Goal: Transaction & Acquisition: Subscribe to service/newsletter

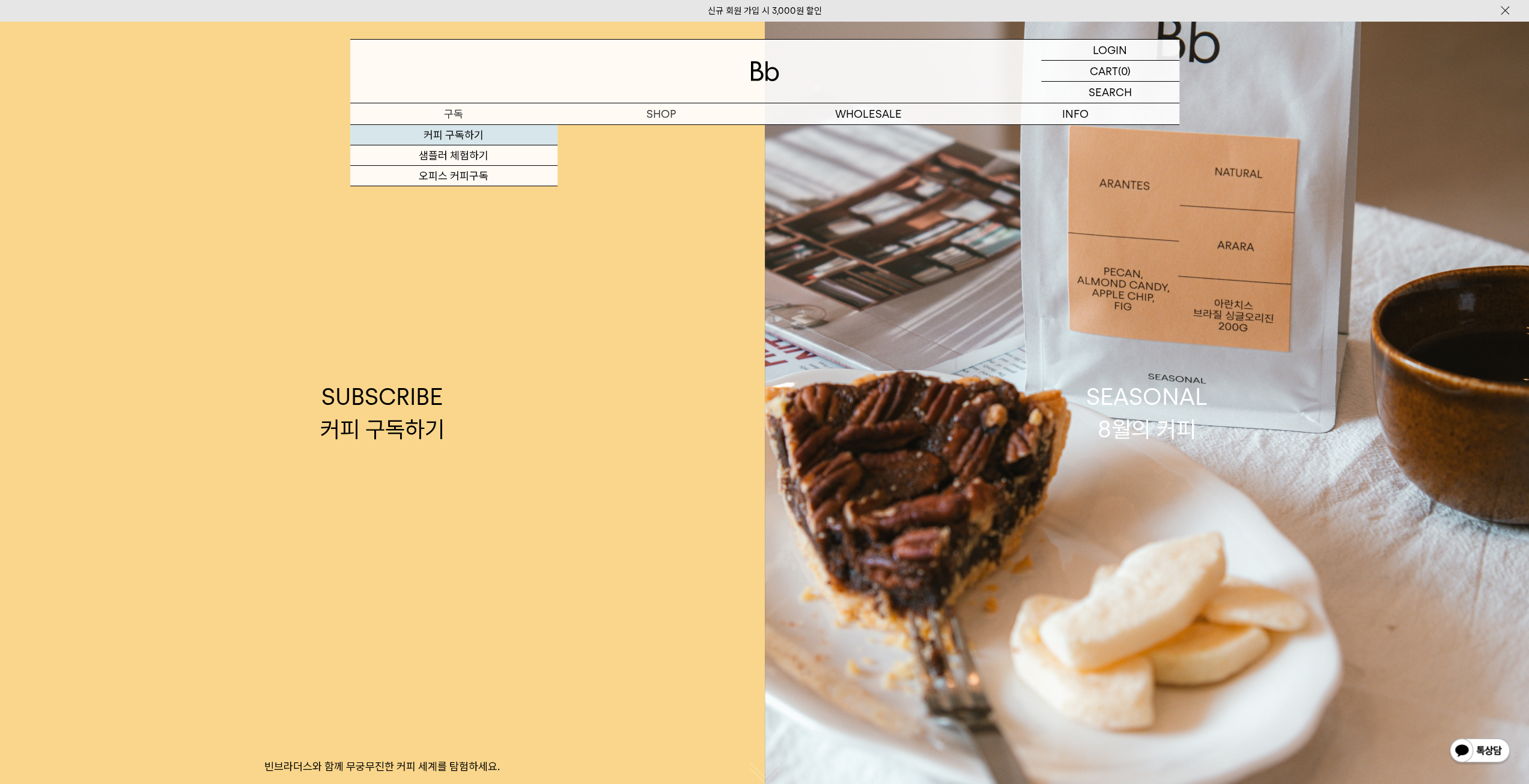
click at [458, 134] on link "커피 구독하기" at bounding box center [454, 135] width 208 height 21
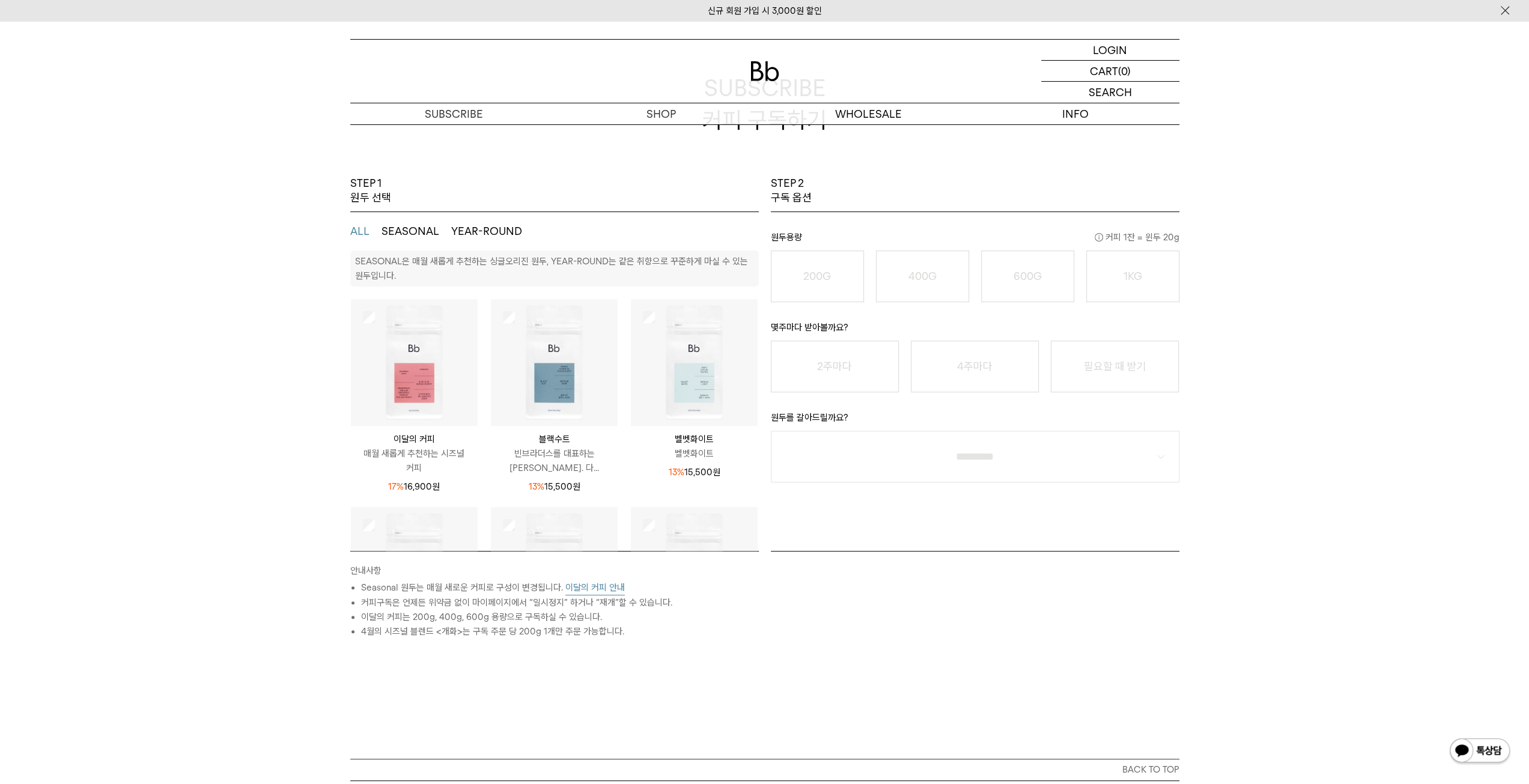
scroll to position [120, 0]
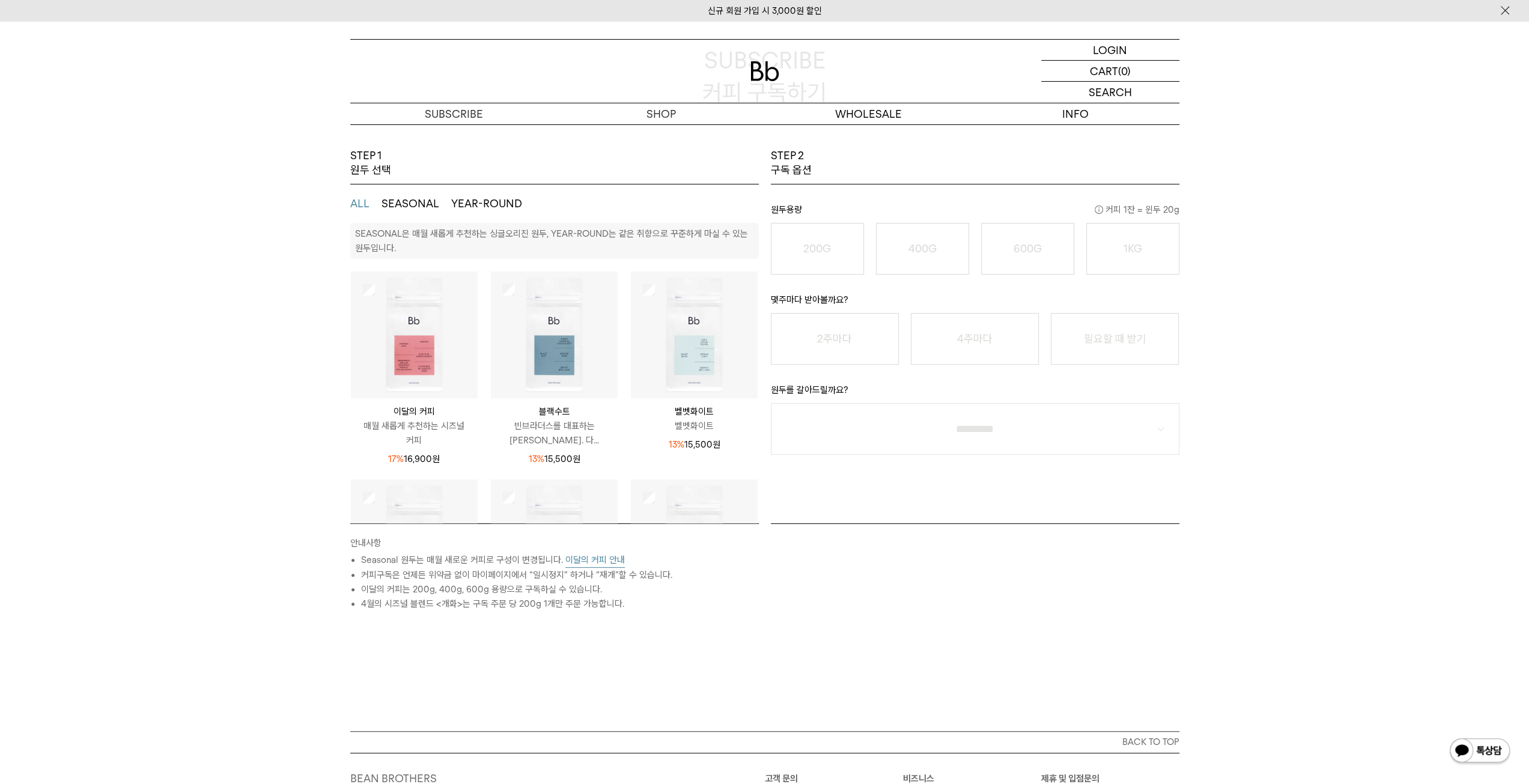
click at [403, 203] on button "SEASONAL" at bounding box center [410, 204] width 58 height 15
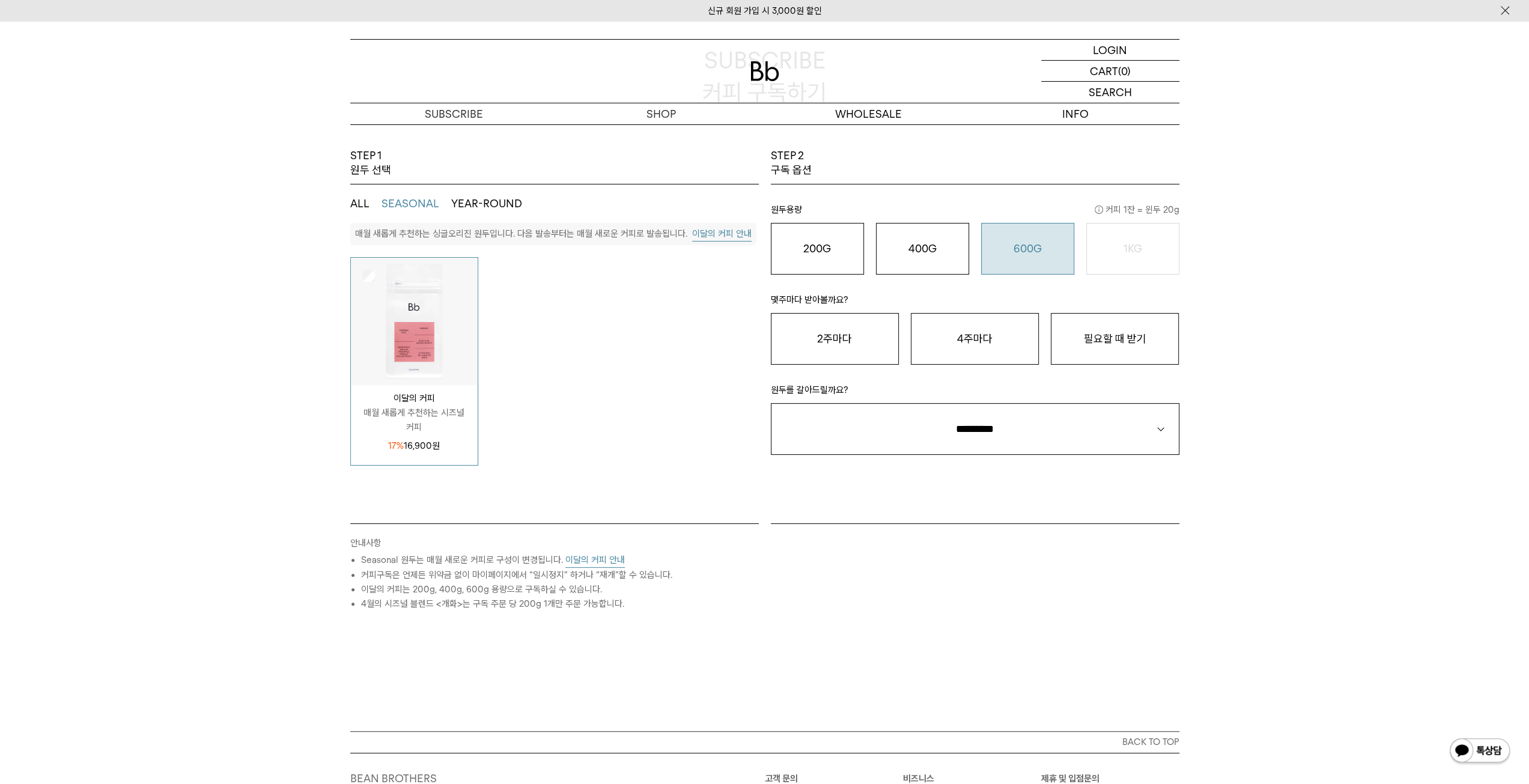
click at [1009, 248] on div "600G 43,000 원" at bounding box center [1028, 249] width 80 height 15
click at [968, 347] on button "4주마다" at bounding box center [974, 339] width 128 height 52
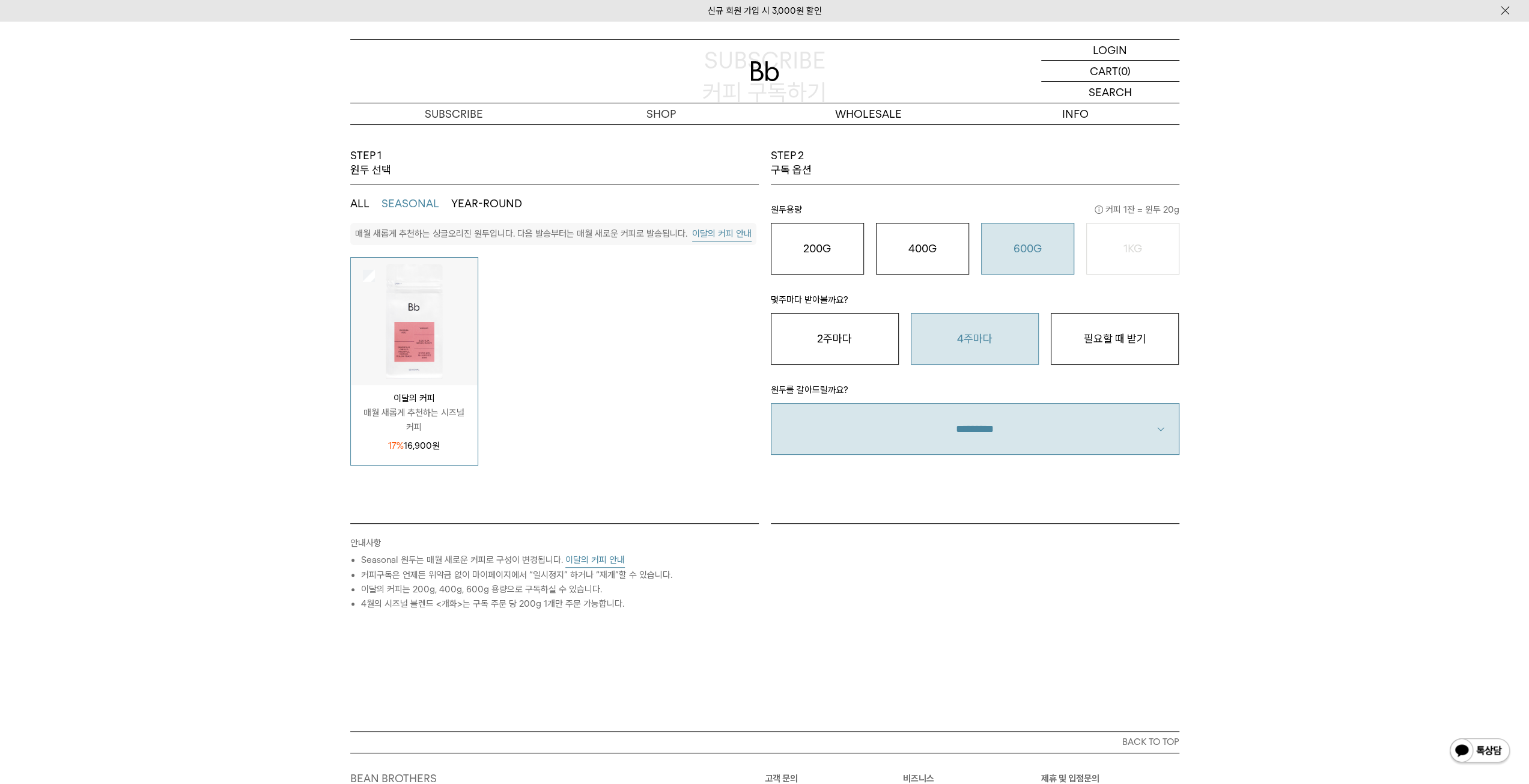
click at [975, 444] on select "**********" at bounding box center [974, 429] width 408 height 52
select select "**"
click at [770, 403] on select "**********" at bounding box center [974, 429] width 408 height 52
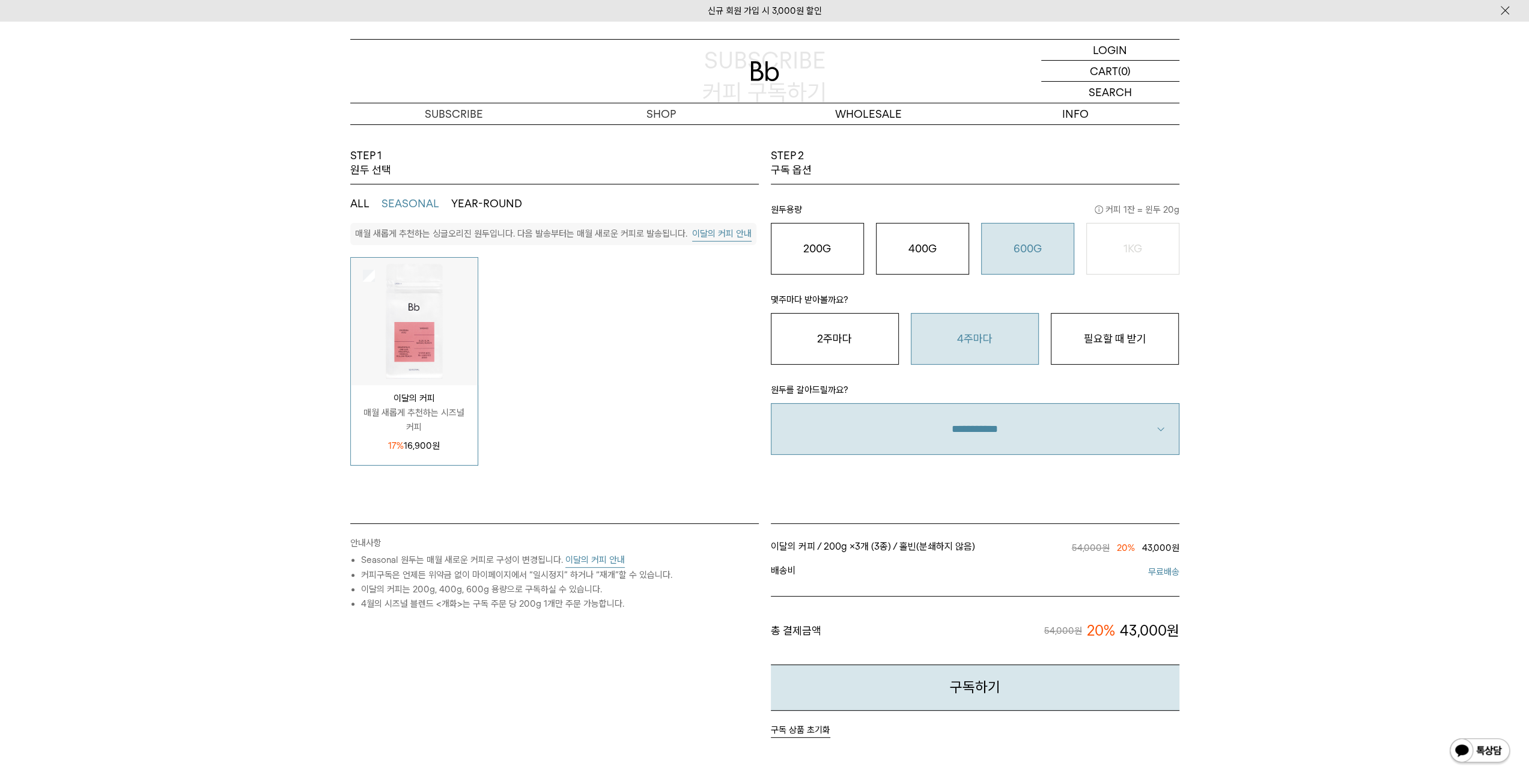
click at [976, 468] on div "STEP 2 구독 옵션 원두용량 커피 1잔 = 윈두 20g 200G 16,900 원 400G 31,000 원 600G 43,000 원 1KG …" at bounding box center [975, 336] width 421 height 375
click at [989, 421] on select "**********" at bounding box center [974, 429] width 408 height 52
click at [770, 403] on select "**********" at bounding box center [974, 429] width 408 height 52
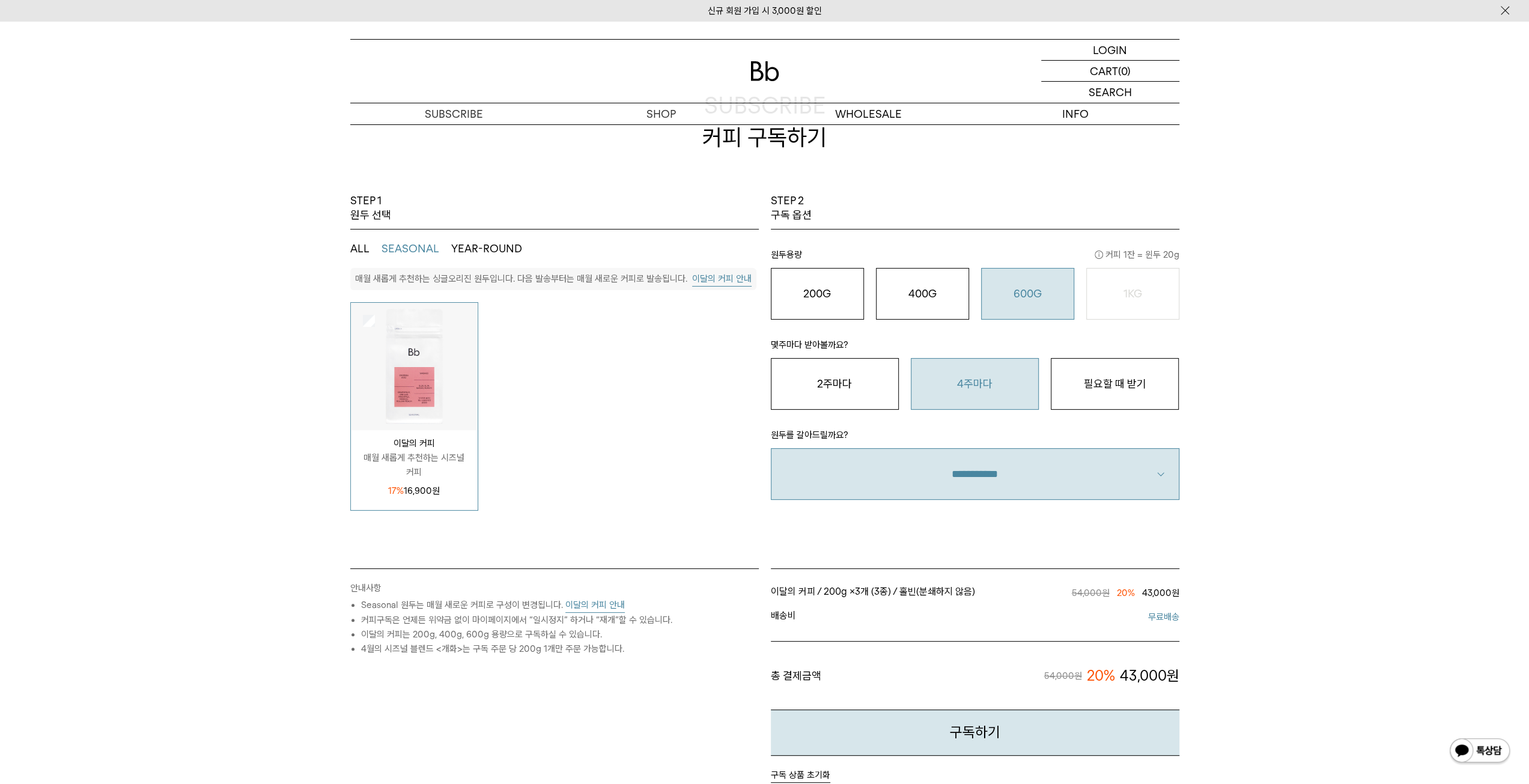
scroll to position [0, 0]
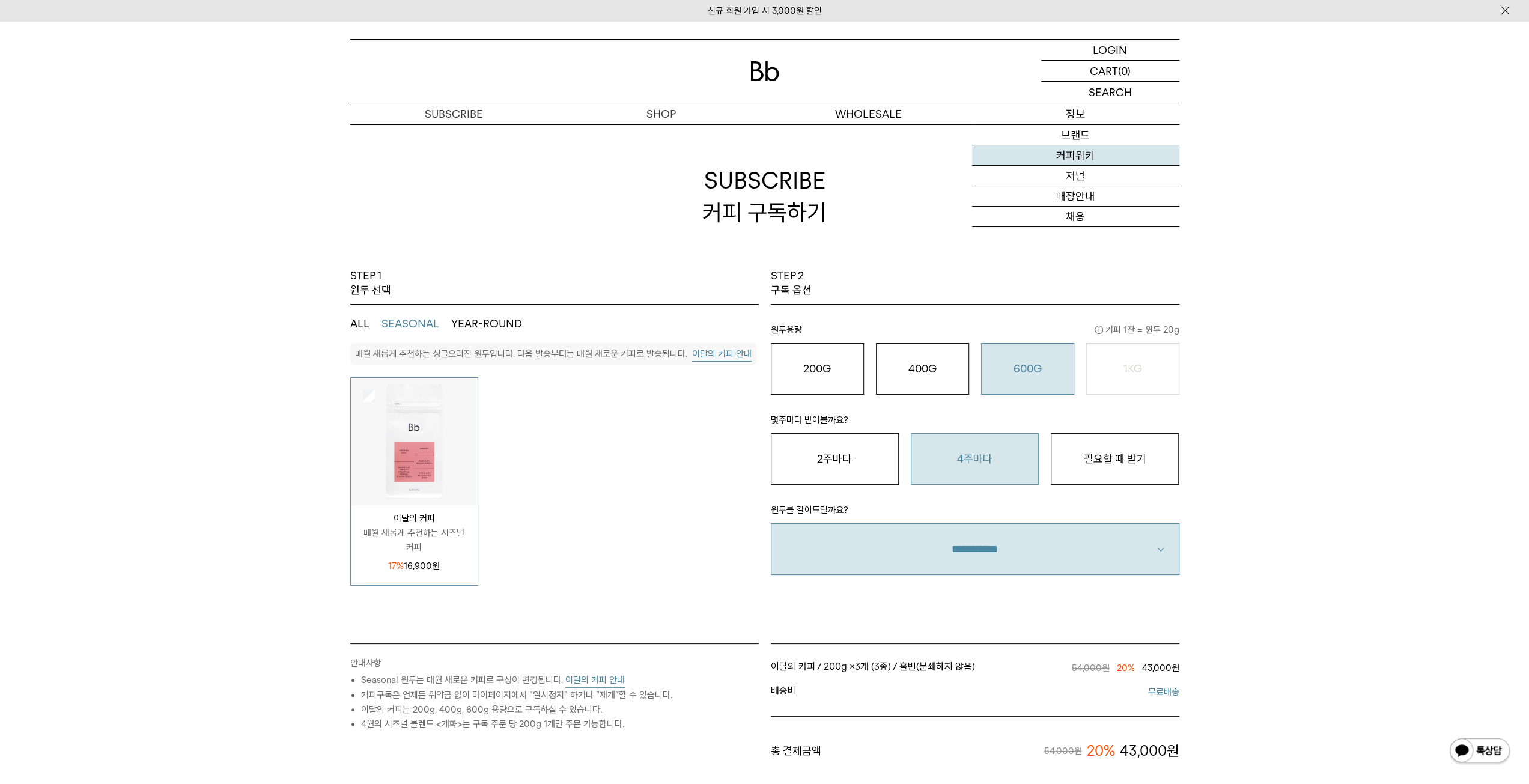
click at [1076, 151] on link "커피위키" at bounding box center [1076, 155] width 208 height 21
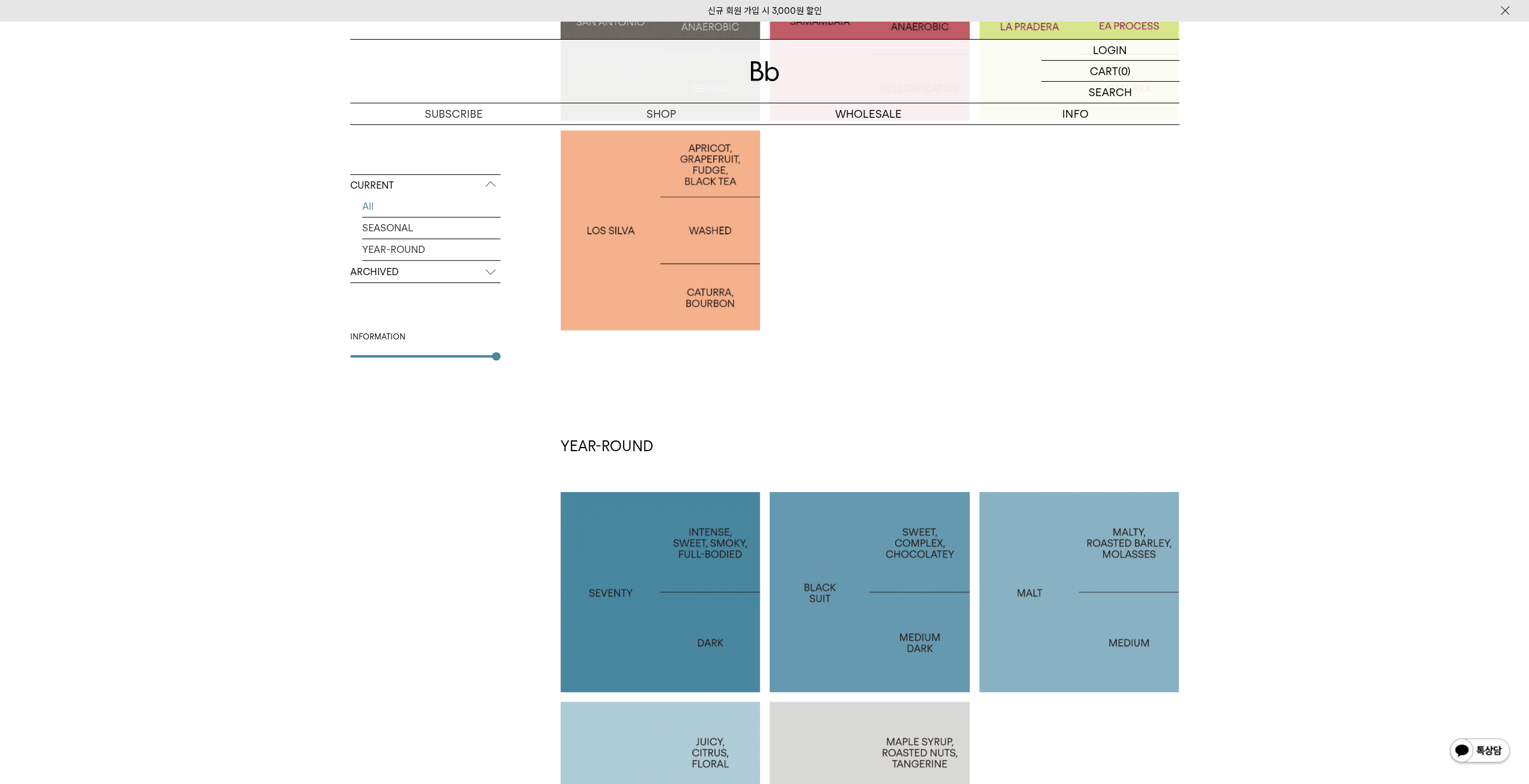
scroll to position [240, 0]
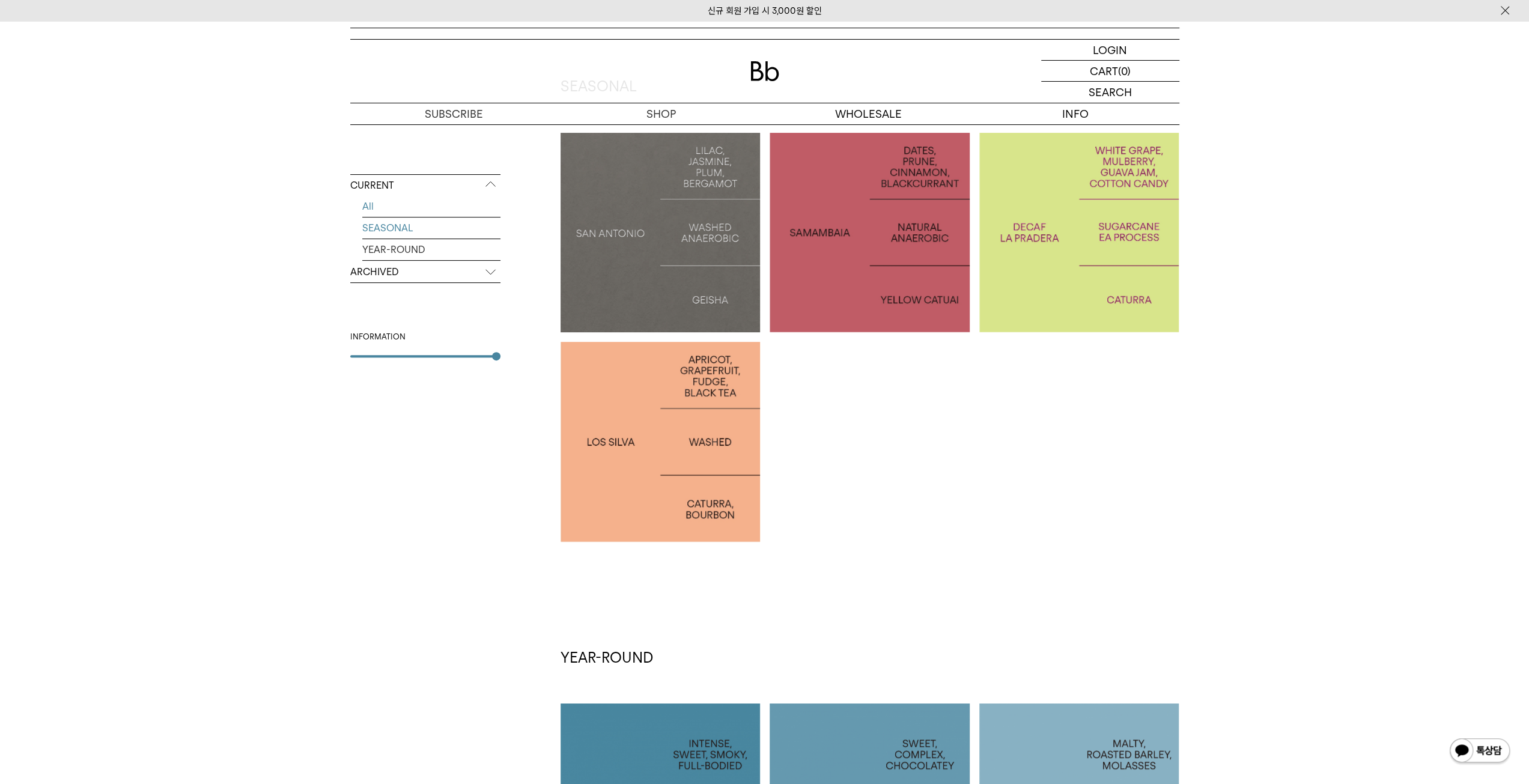
click at [398, 228] on link "SEASONAL" at bounding box center [431, 227] width 138 height 21
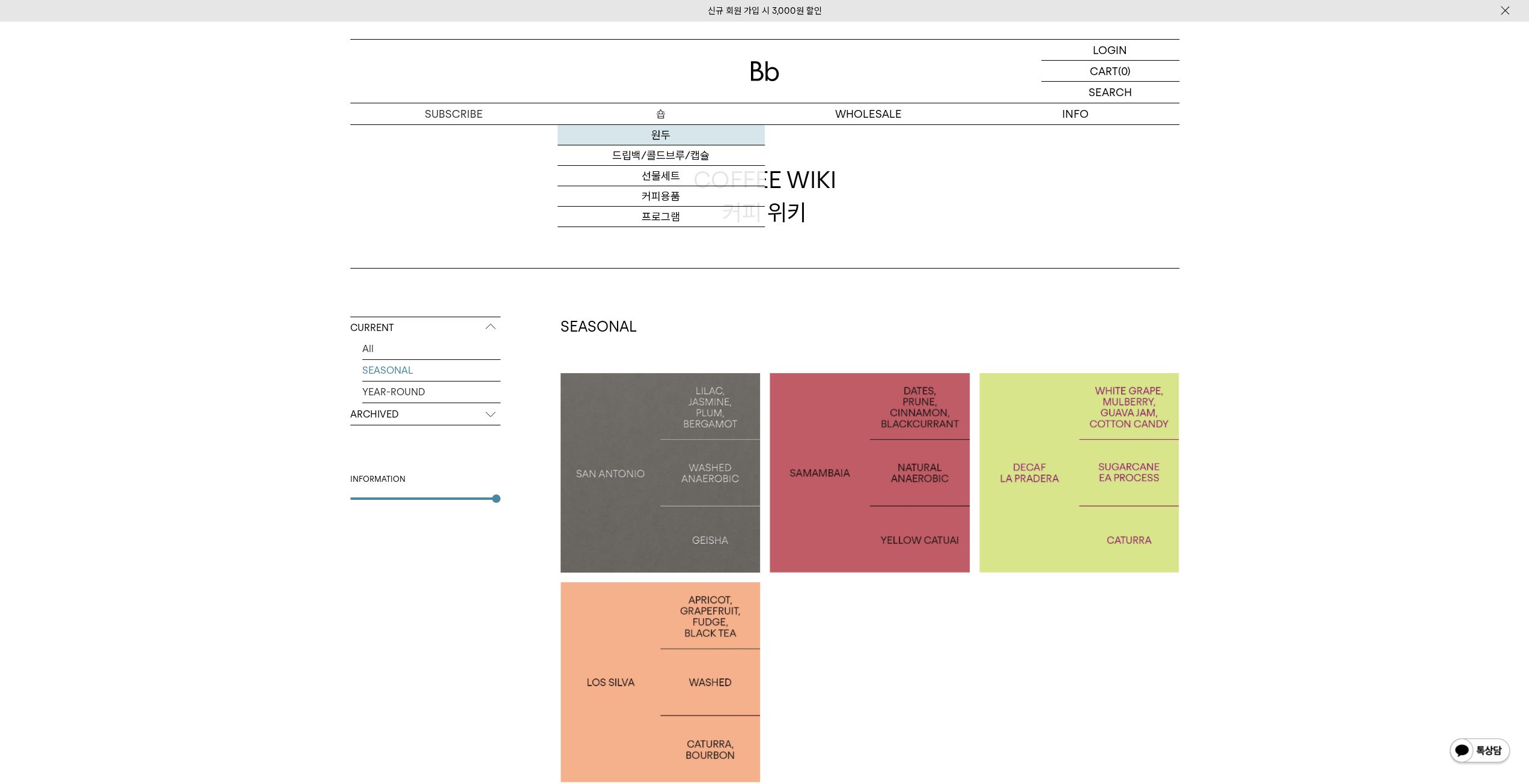
click at [660, 133] on link "원두" at bounding box center [661, 135] width 208 height 21
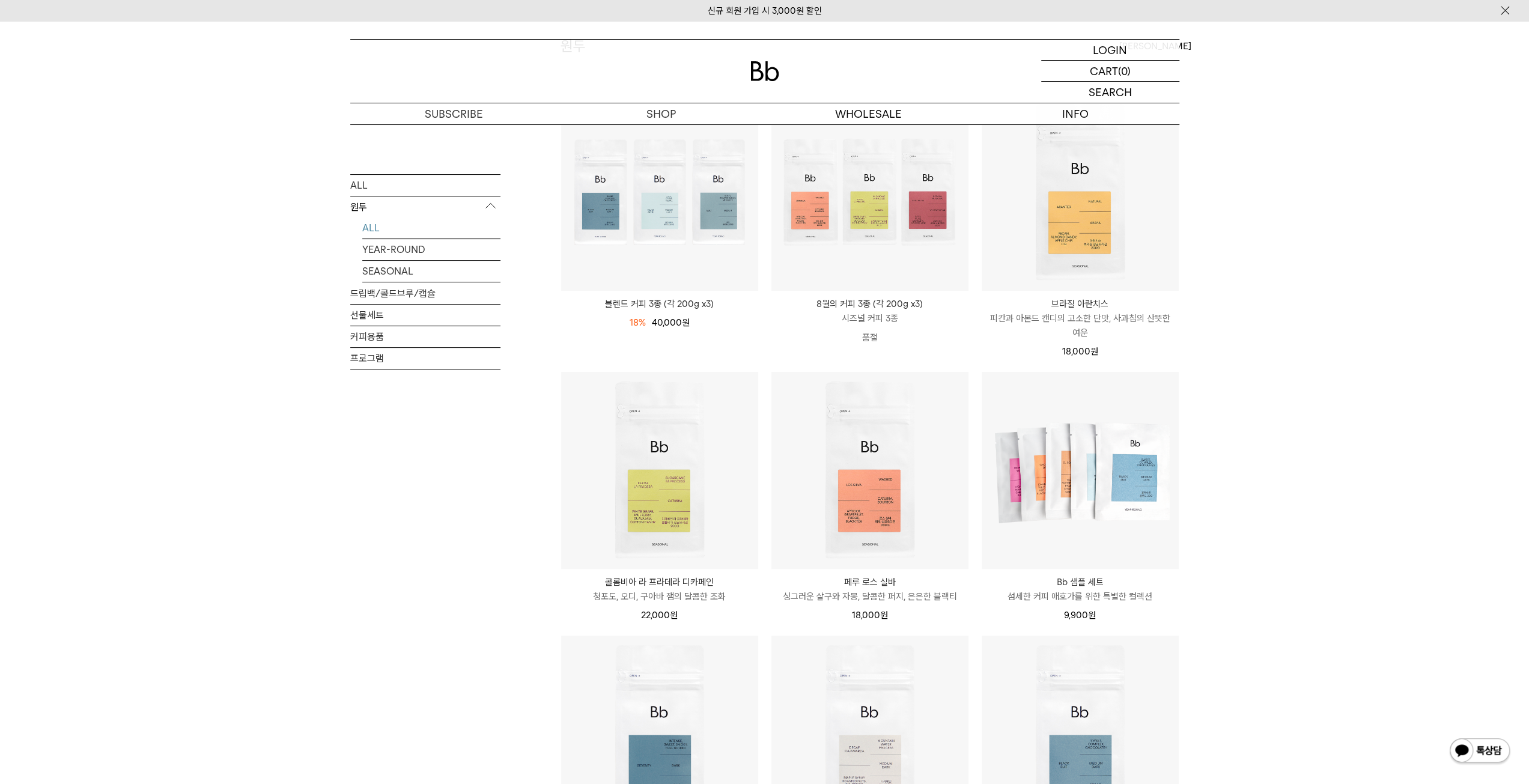
scroll to position [60, 0]
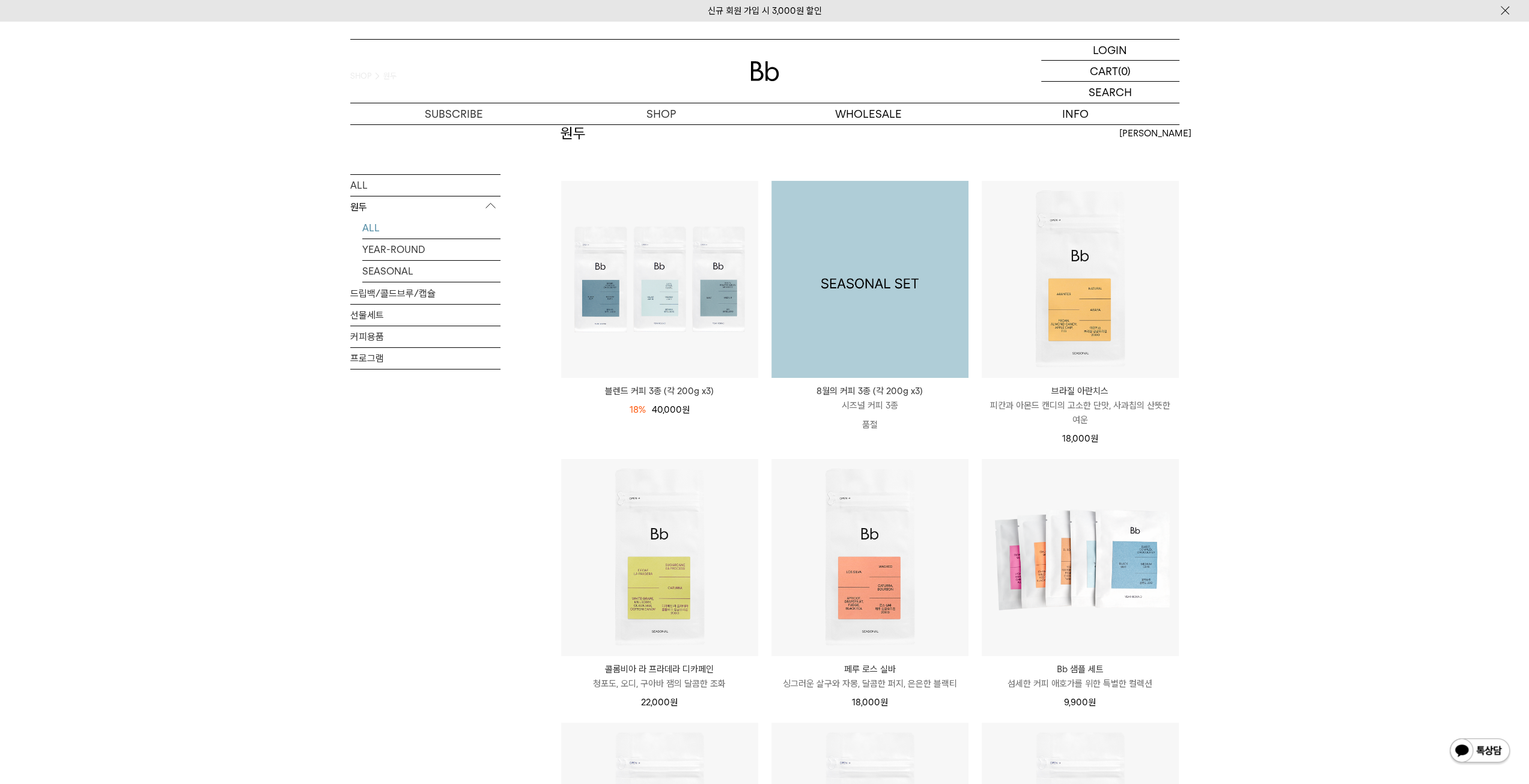
click at [877, 242] on img at bounding box center [869, 279] width 197 height 197
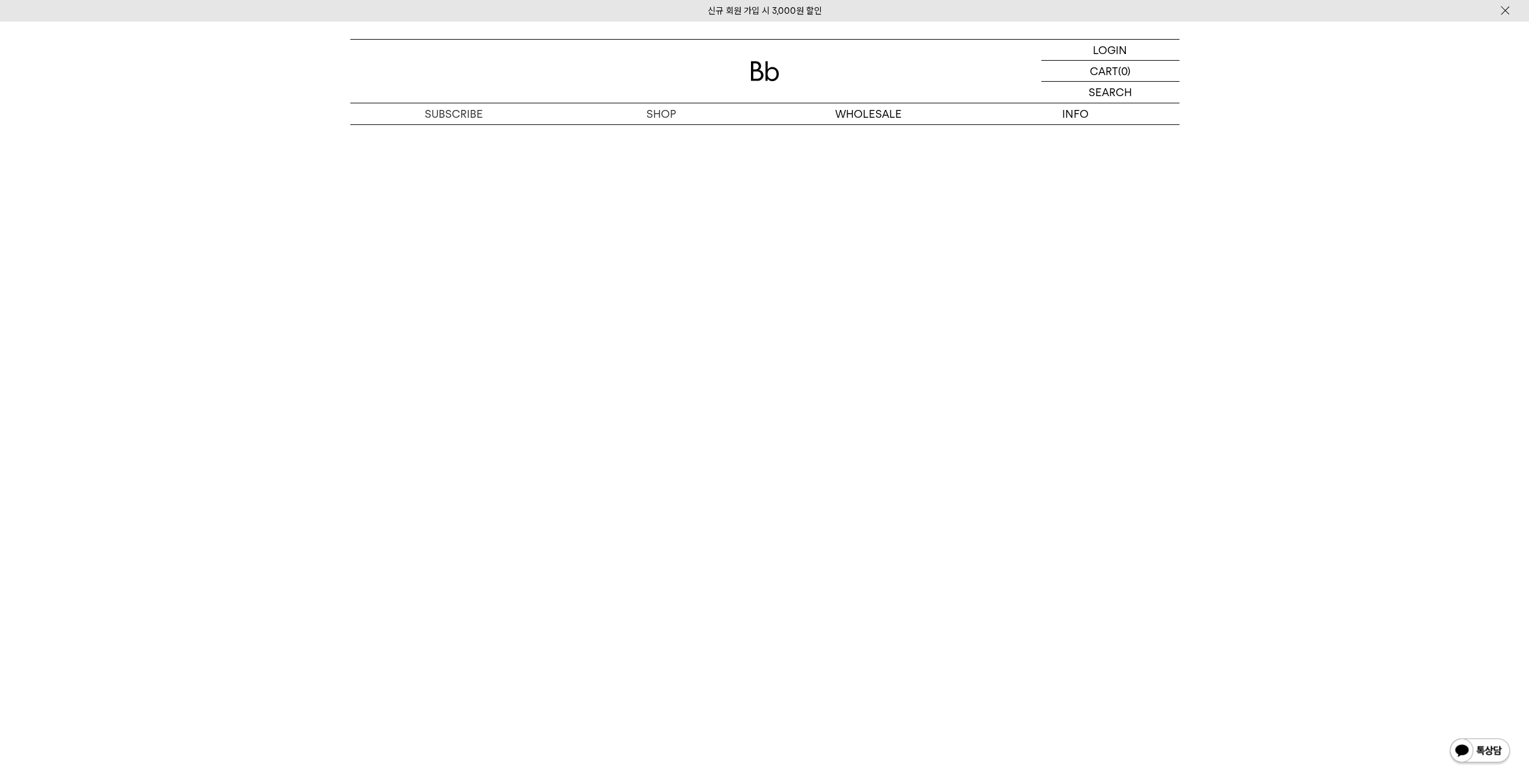
scroll to position [2823, 0]
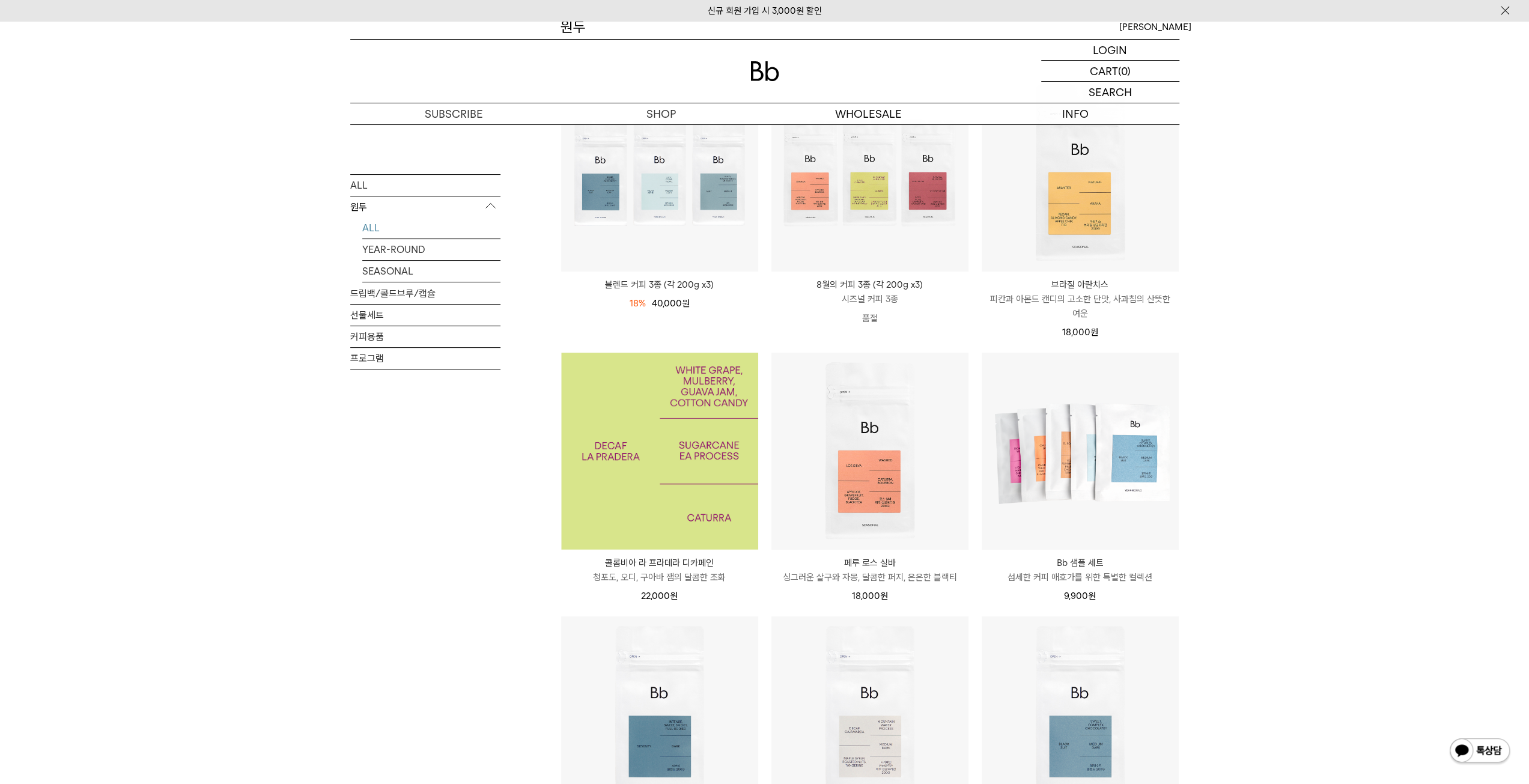
scroll to position [240, 0]
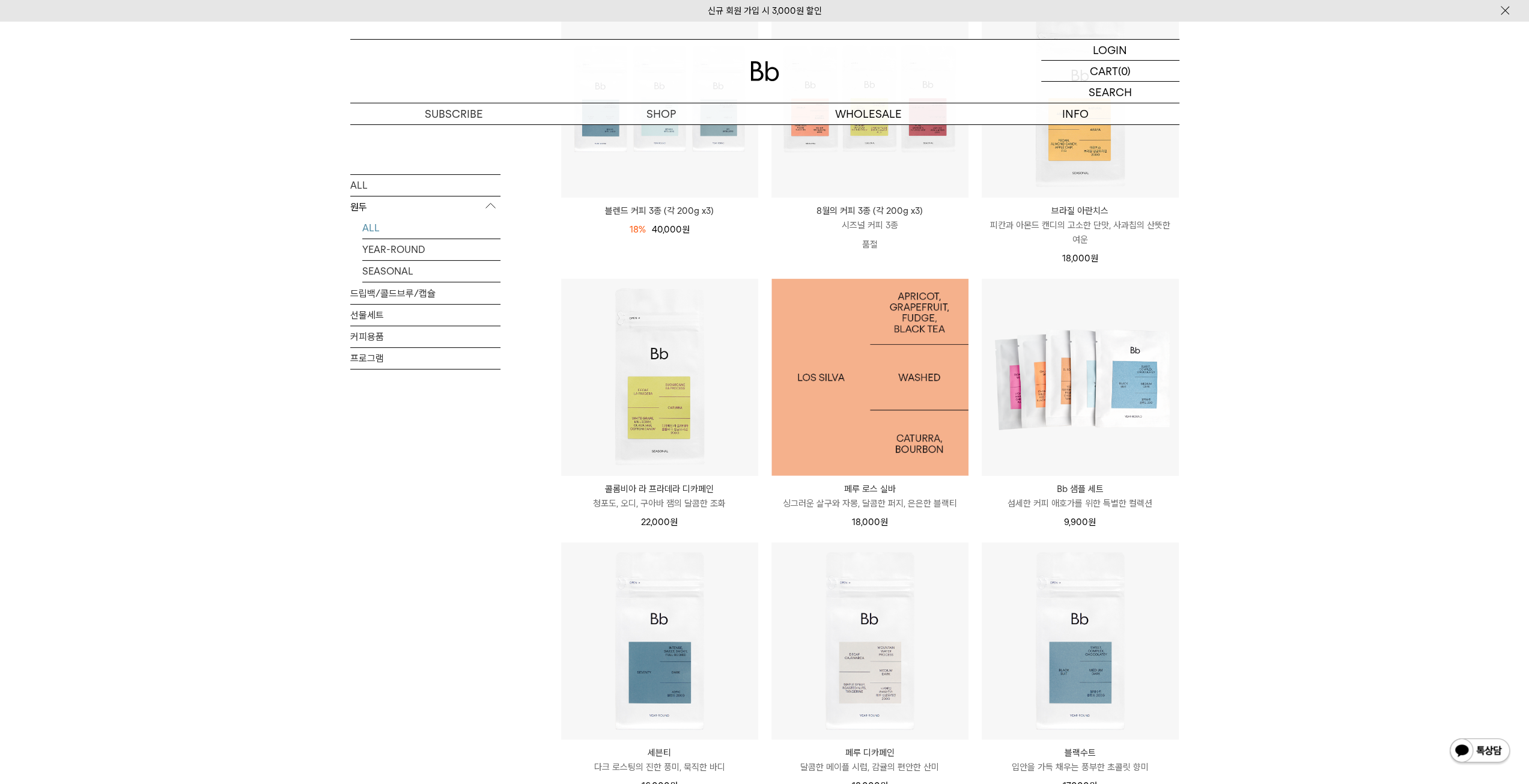
click at [884, 391] on img at bounding box center [869, 377] width 197 height 197
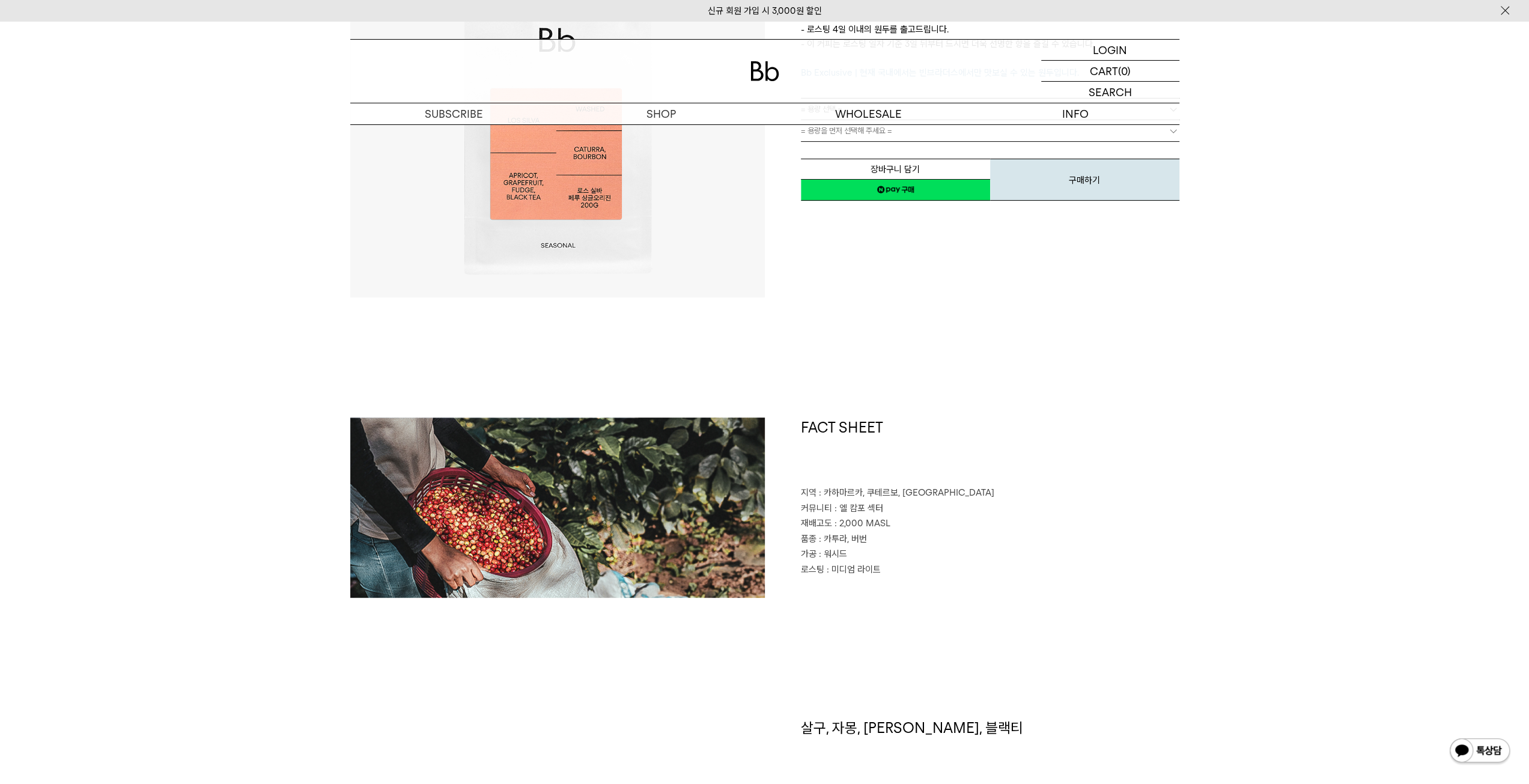
scroll to position [180, 0]
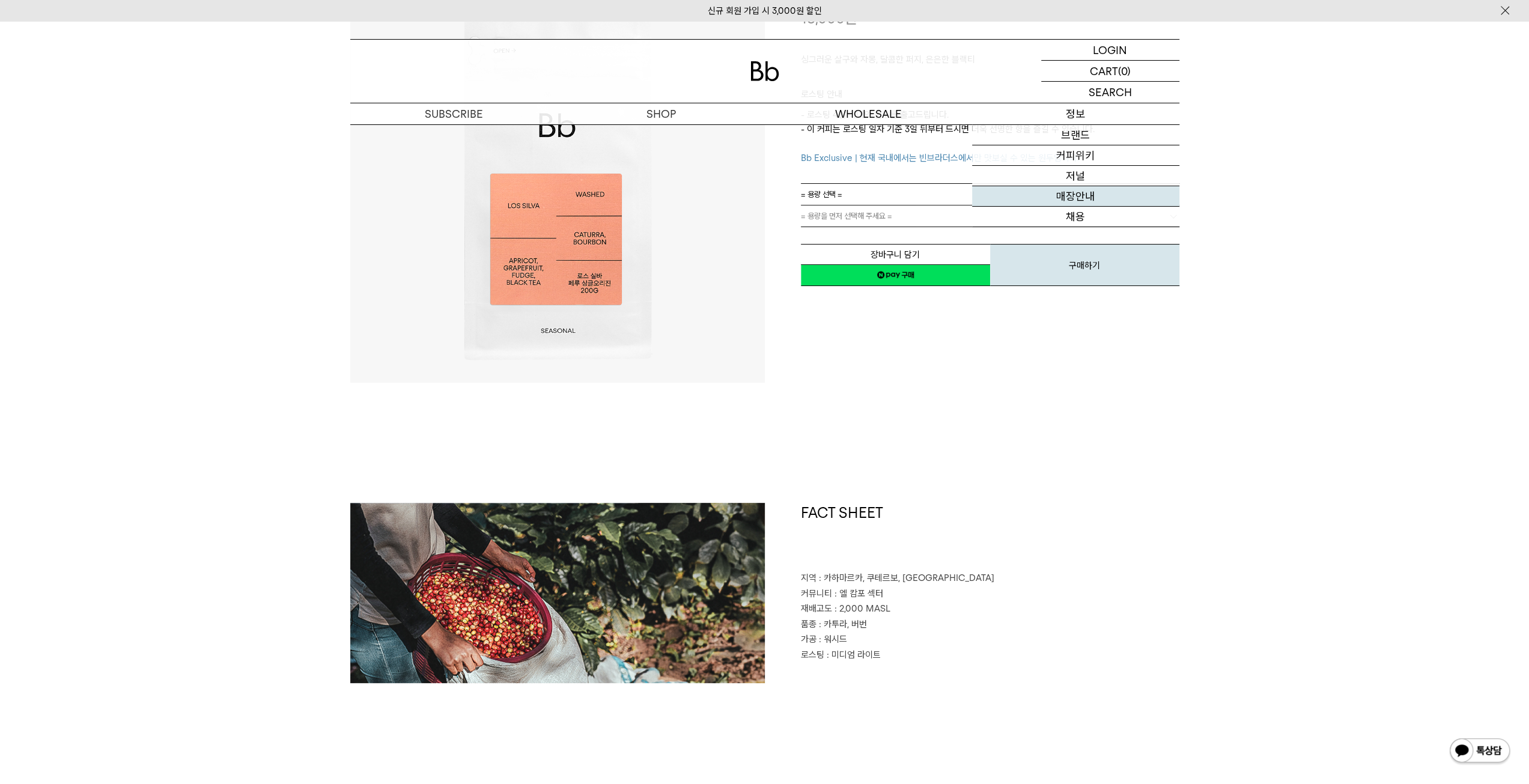
click at [1080, 203] on link "매장안내" at bounding box center [1076, 196] width 208 height 21
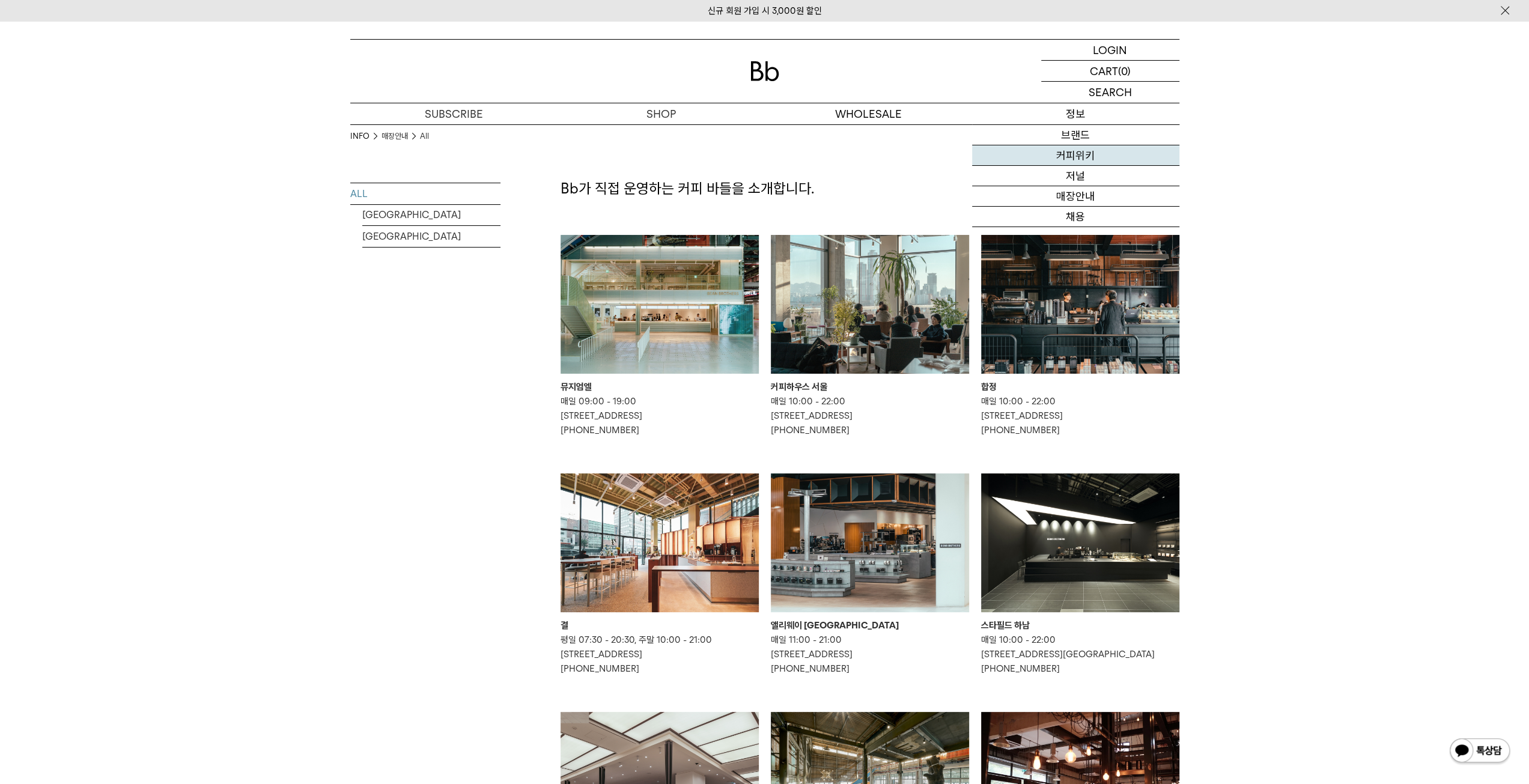
click at [1080, 158] on link "커피위키" at bounding box center [1076, 155] width 208 height 21
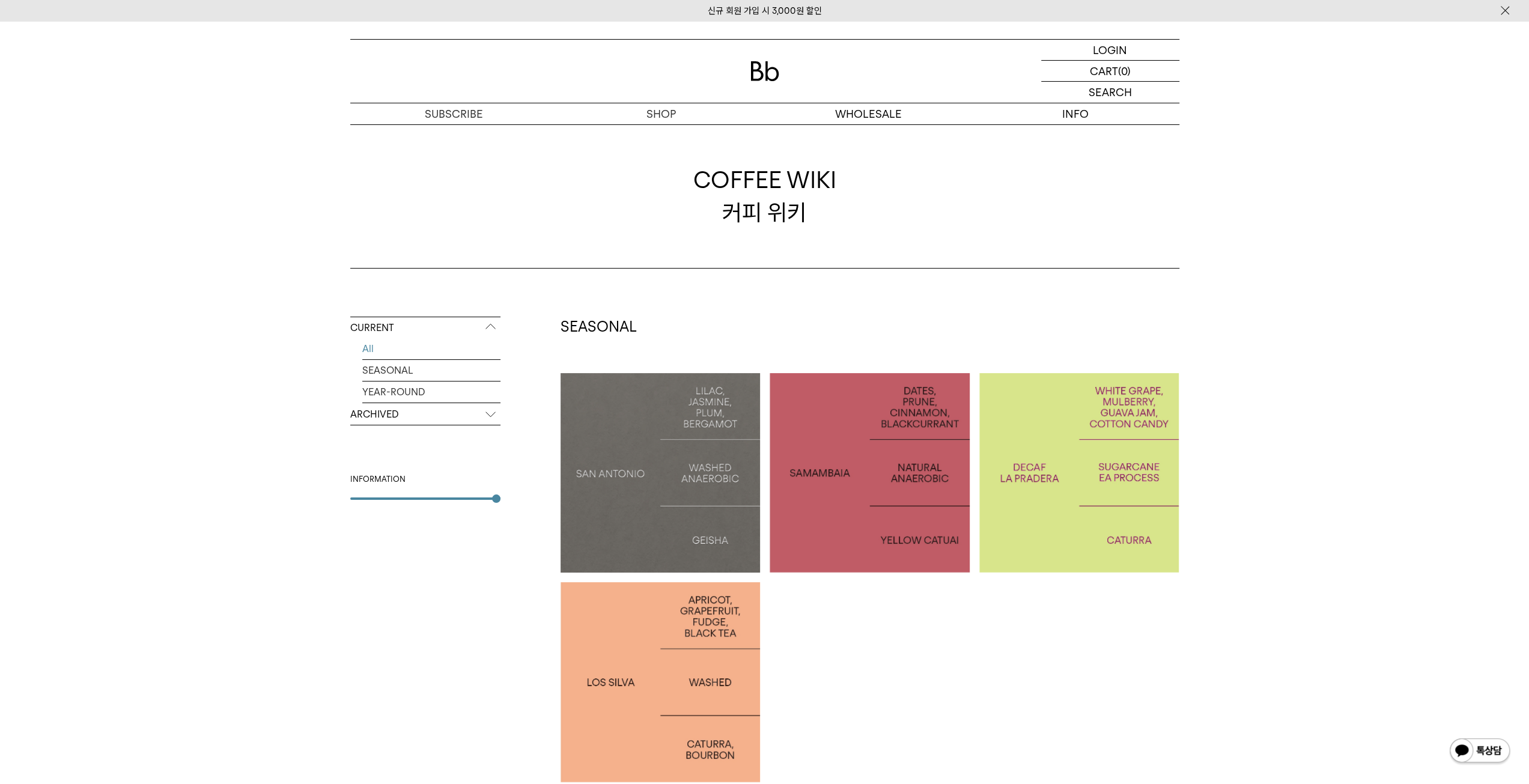
click at [394, 481] on div "INFORMATION" at bounding box center [425, 479] width 150 height 12
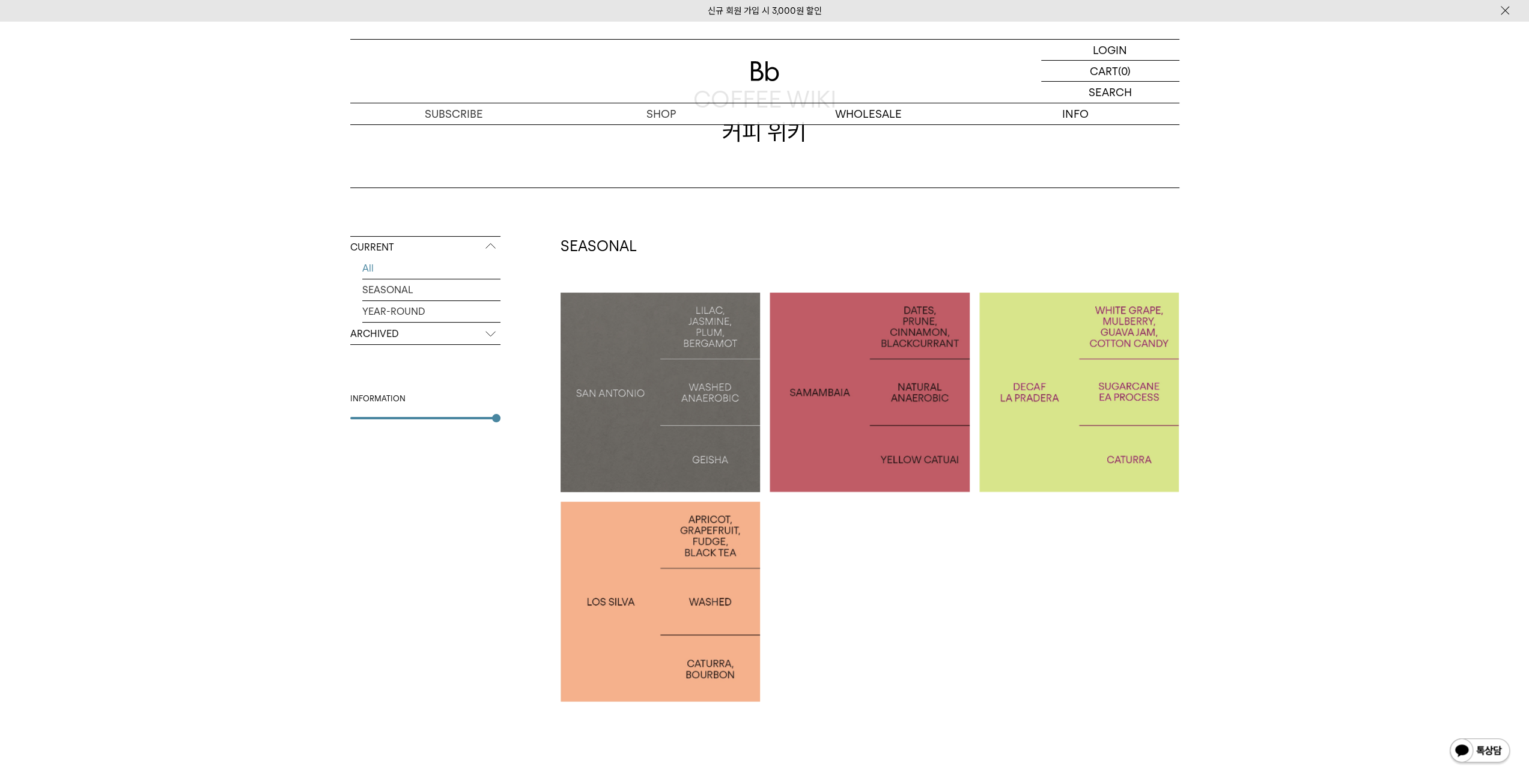
scroll to position [26, 0]
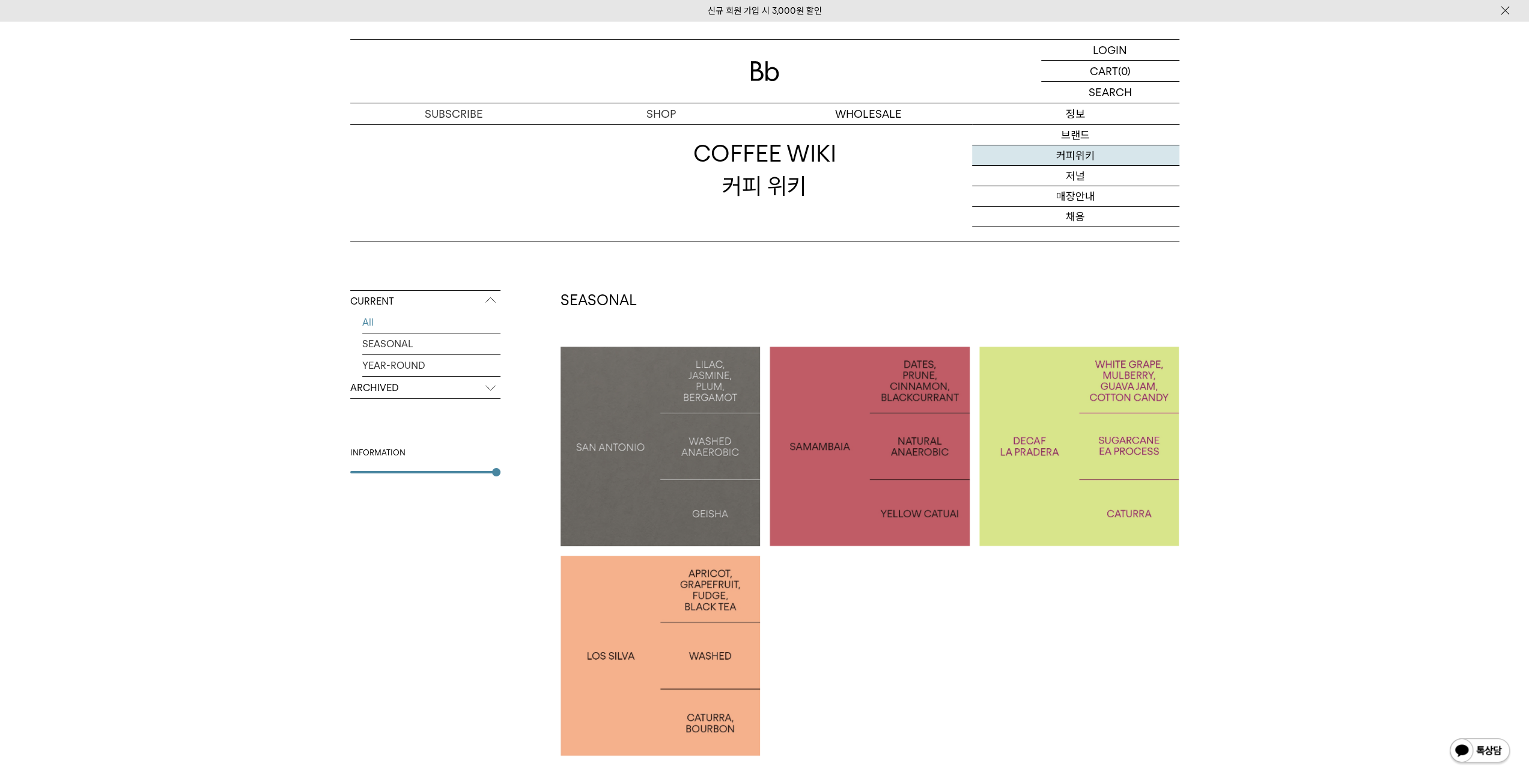
click at [1074, 160] on link "커피위키" at bounding box center [1076, 155] width 208 height 21
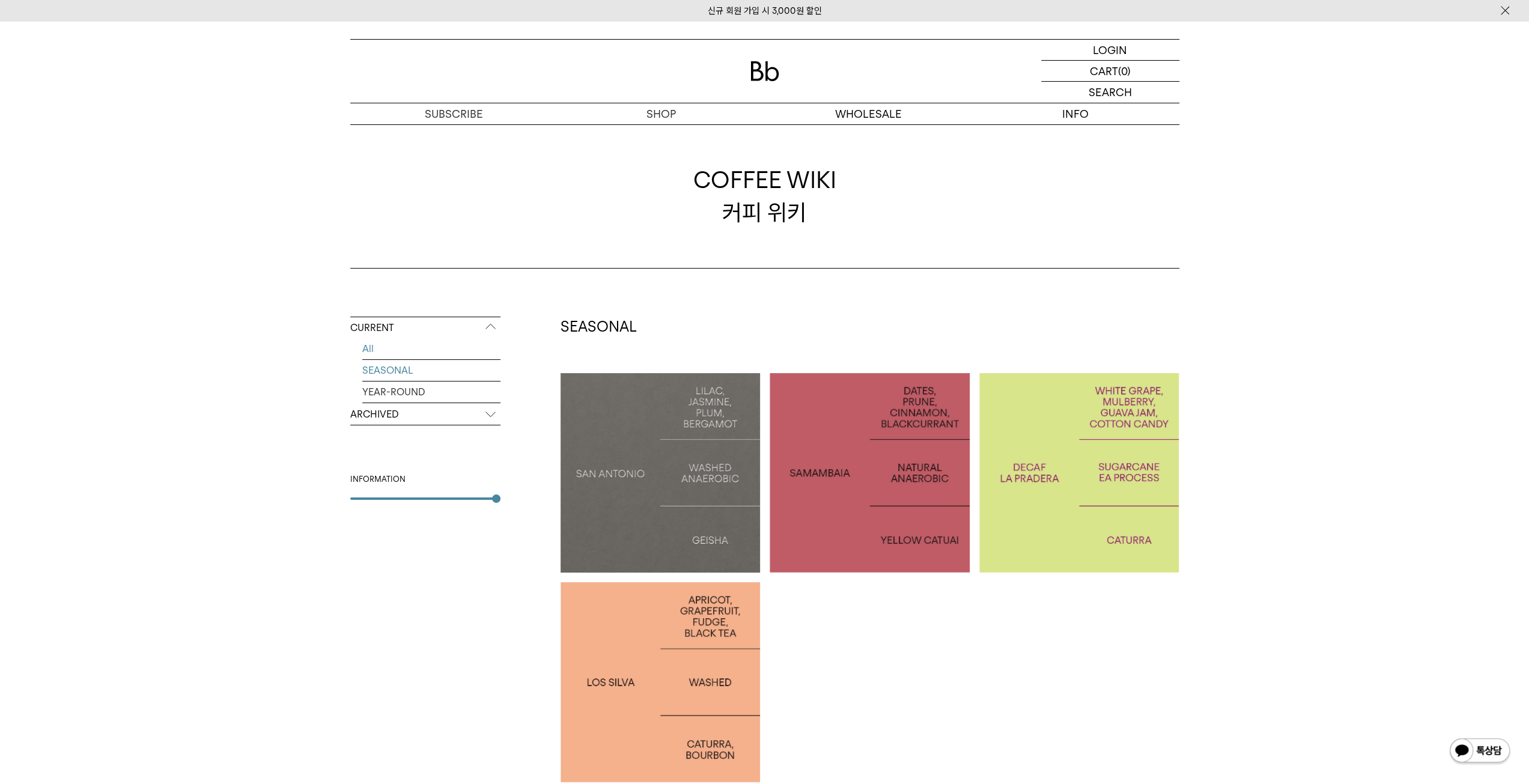
click at [408, 368] on link "SEASONAL" at bounding box center [431, 370] width 138 height 21
click at [403, 416] on p "ARCHIVED" at bounding box center [425, 414] width 150 height 22
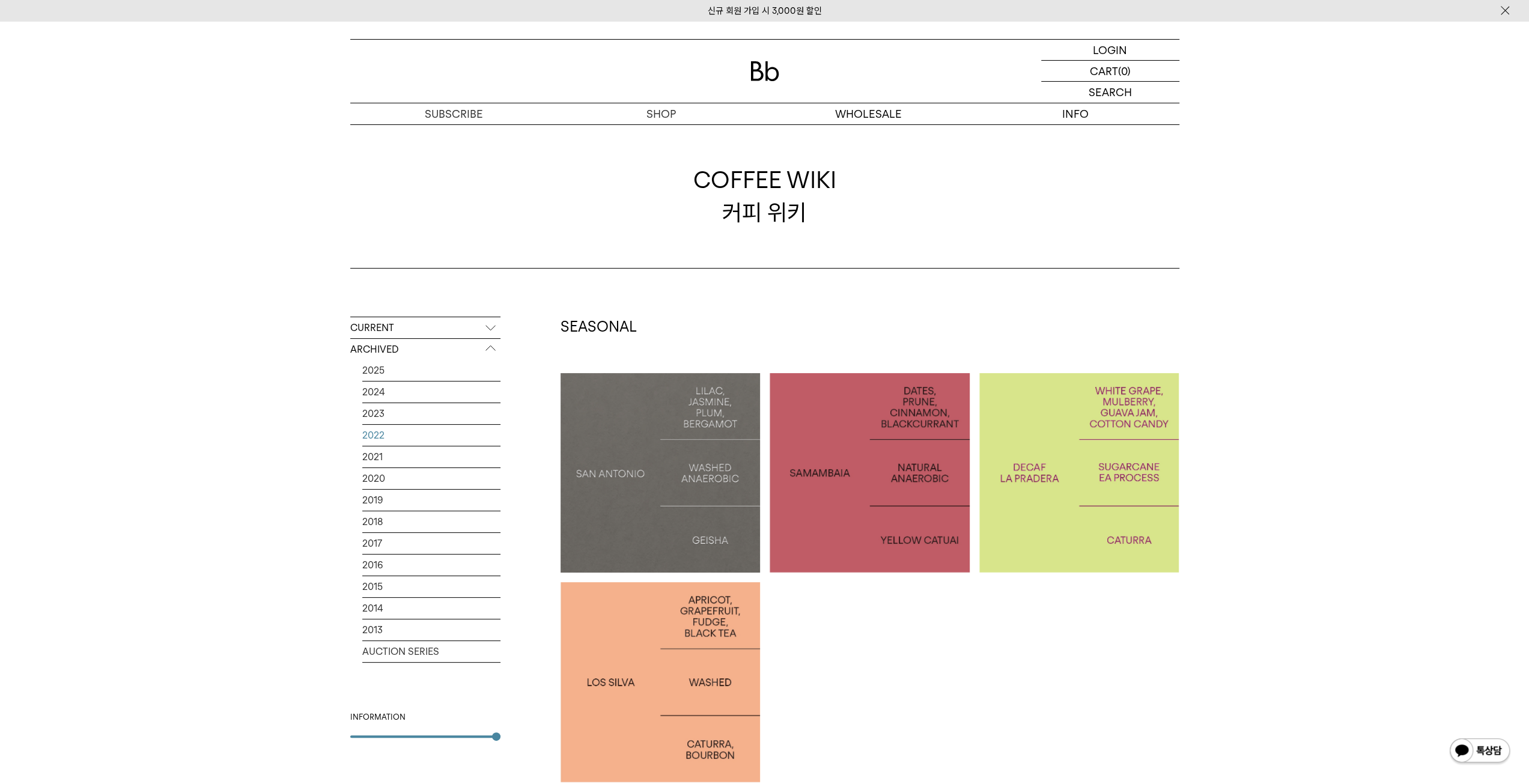
click at [379, 435] on link "2022" at bounding box center [431, 435] width 138 height 21
